Goal: Check status: Check status

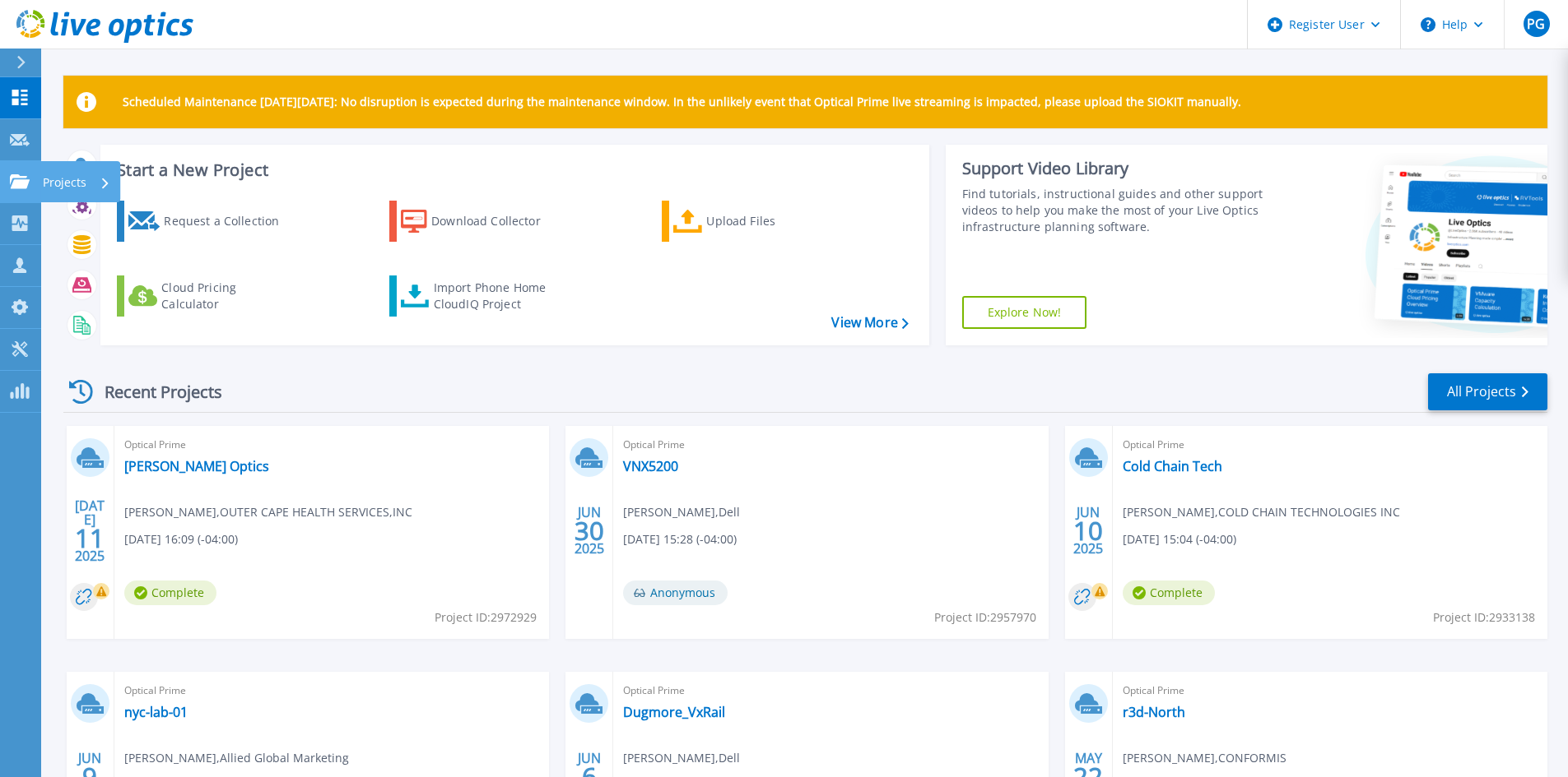
click at [29, 163] on link "Projects Projects" at bounding box center [20, 182] width 41 height 42
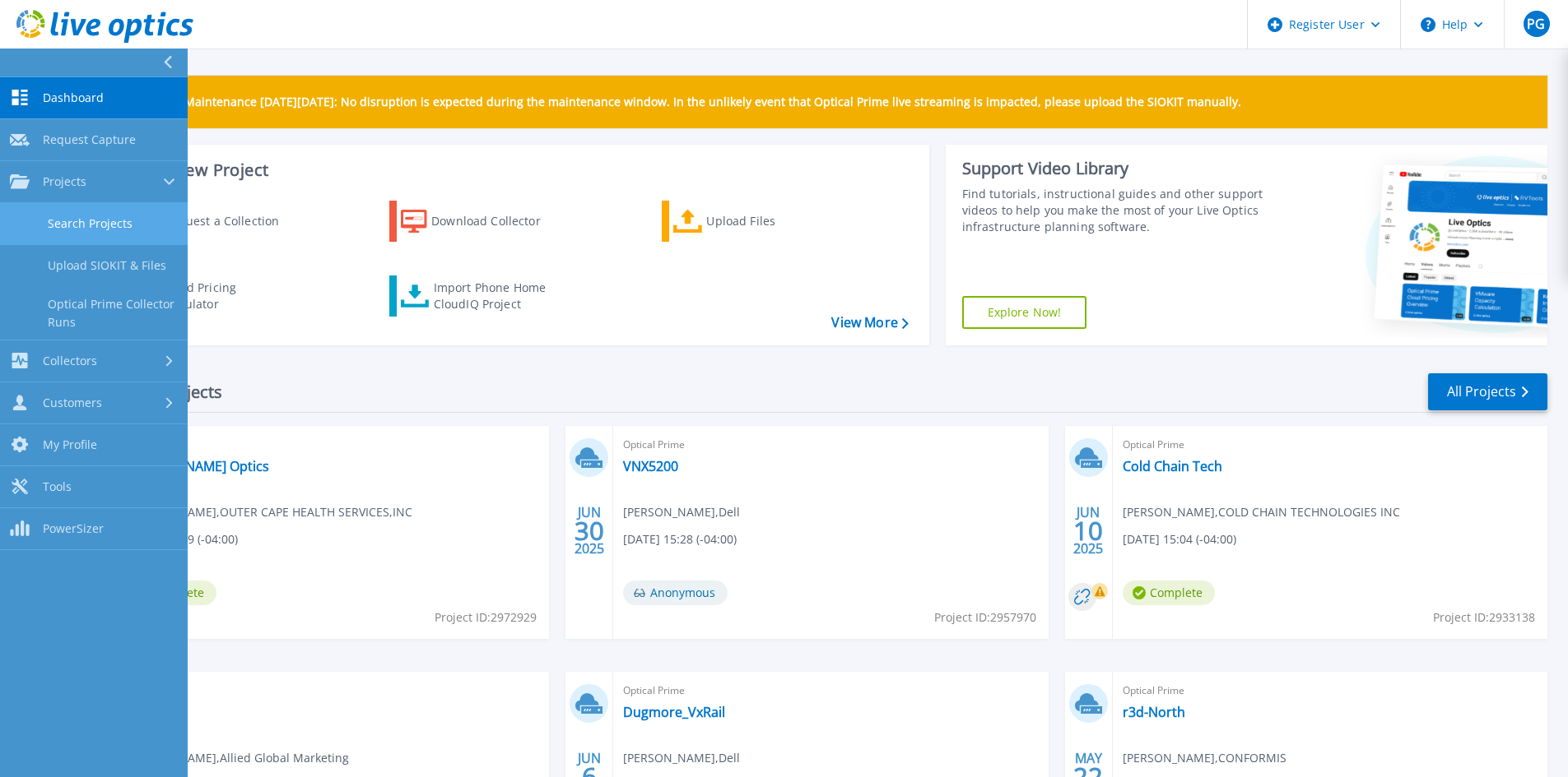
click at [148, 218] on link "Search Projects" at bounding box center [93, 224] width 188 height 42
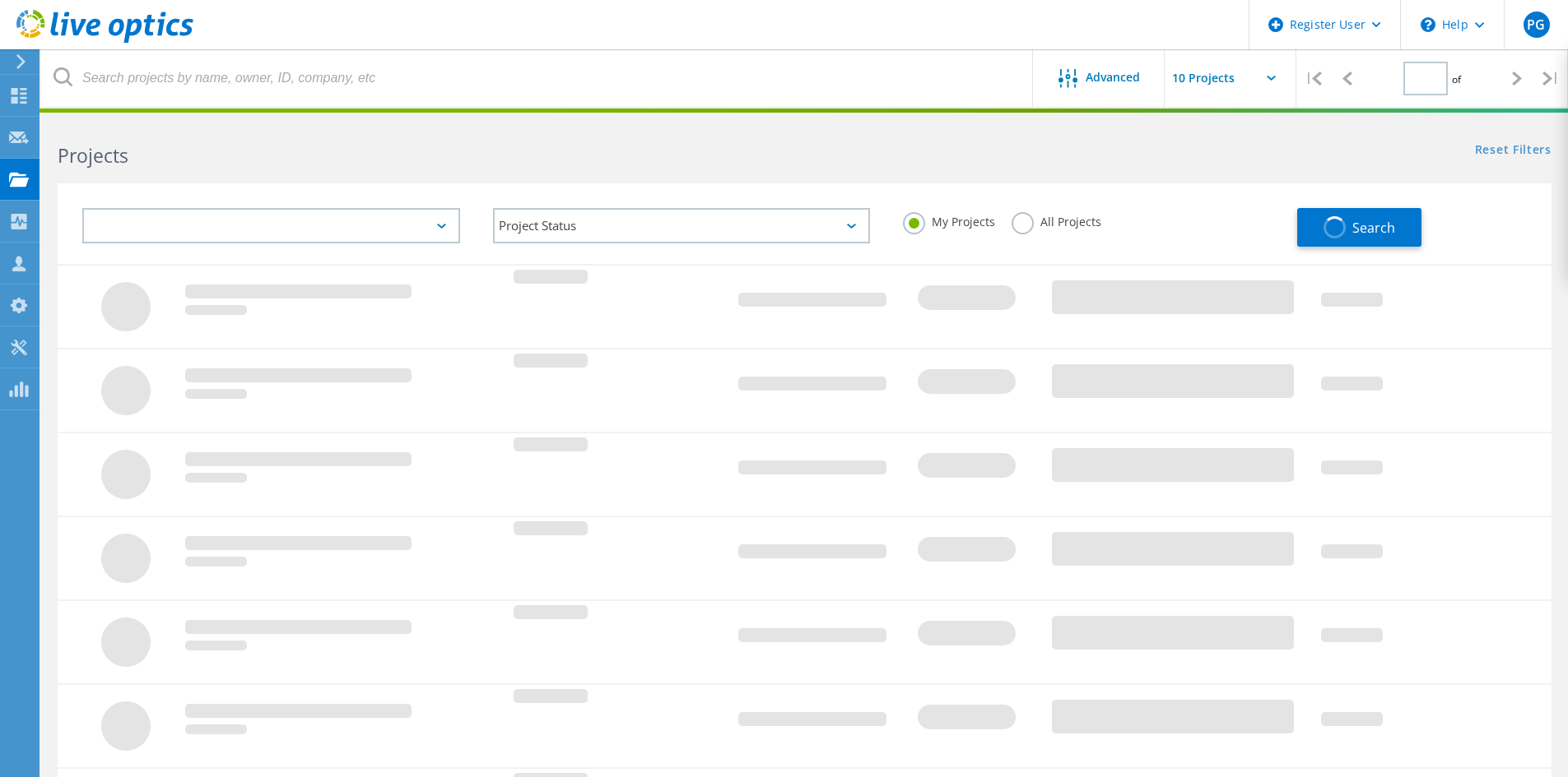
type input "1"
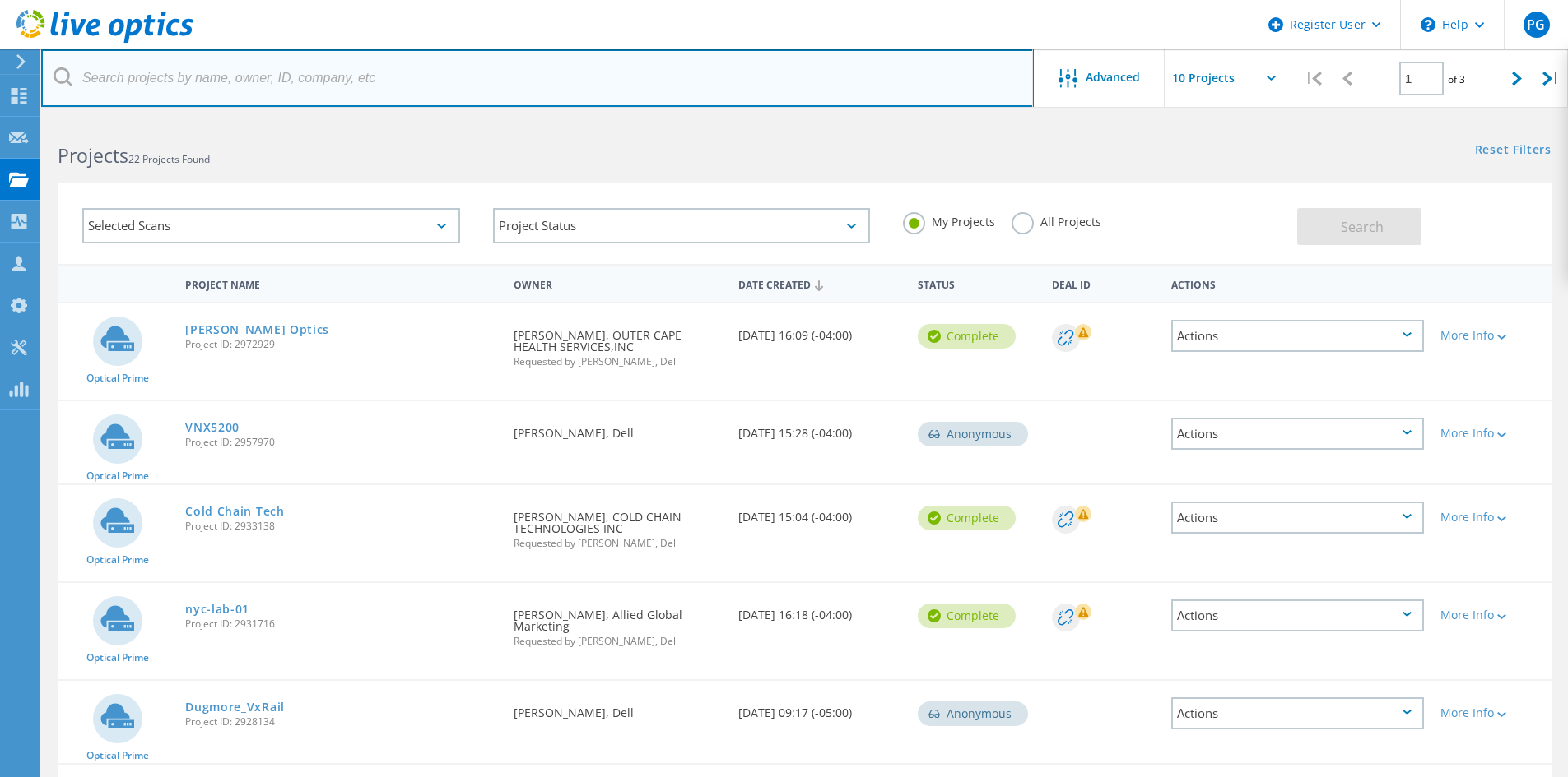
click at [228, 82] on input "text" at bounding box center [537, 78] width 993 height 57
paste input "akorreshi@linguist.com"
type input "akorreshi@linguist.com"
